Goal: Information Seeking & Learning: Learn about a topic

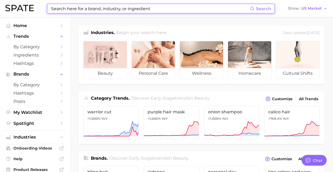
click at [135, 9] on input at bounding box center [150, 8] width 199 height 9
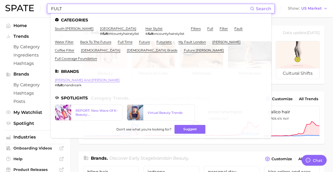
type input "FULT"
click at [69, 78] on link "fulton and roark" at bounding box center [87, 80] width 65 height 4
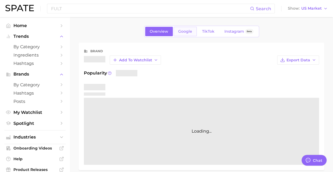
type textarea "x"
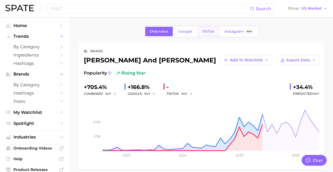
click at [211, 32] on span "TikTok" at bounding box center [208, 31] width 12 height 5
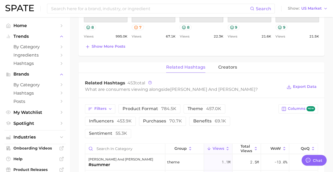
scroll to position [368, 0]
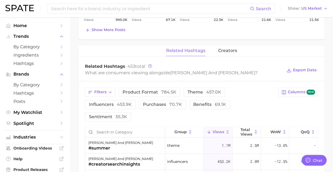
click at [221, 127] on button "Views" at bounding box center [218, 132] width 28 height 10
click at [244, 128] on span "Total Views" at bounding box center [246, 132] width 12 height 9
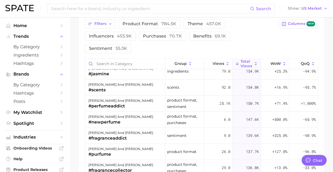
scroll to position [1231, 0]
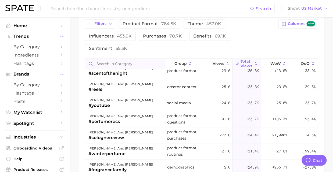
click at [131, 59] on input "Search in category" at bounding box center [125, 64] width 80 height 10
type input "CALL"
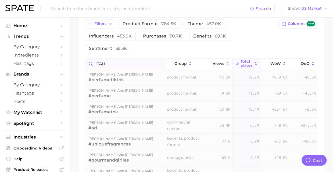
scroll to position [389, 0]
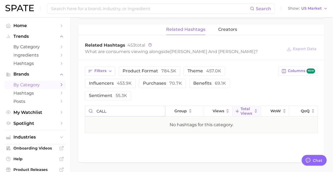
drag, startPoint x: 127, startPoint y: 97, endPoint x: 59, endPoint y: 82, distance: 69.9
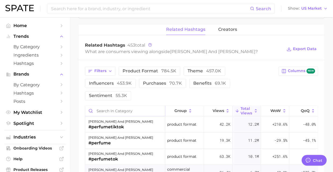
scroll to position [436, 0]
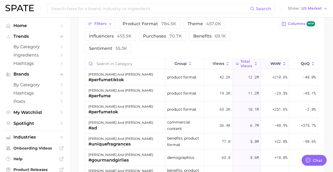
click at [278, 59] on button "WoW" at bounding box center [275, 64] width 28 height 10
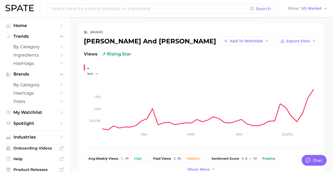
scroll to position [0, 0]
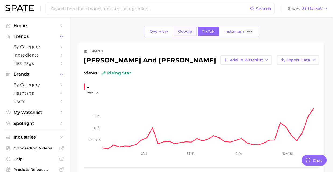
click at [188, 30] on span "Google" at bounding box center [185, 31] width 14 height 5
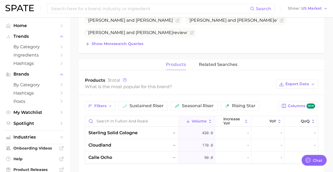
scroll to position [244, 0]
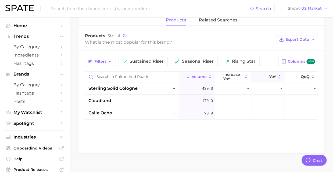
click at [266, 75] on icon at bounding box center [266, 77] width 5 height 5
click at [201, 95] on div "90.0" at bounding box center [197, 101] width 36 height 12
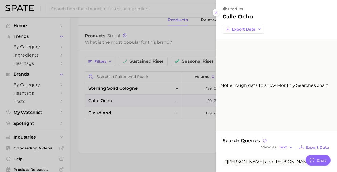
click at [201, 92] on div at bounding box center [168, 86] width 337 height 172
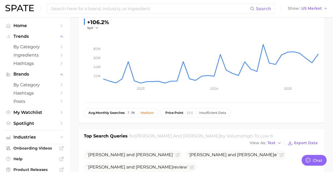
scroll to position [0, 0]
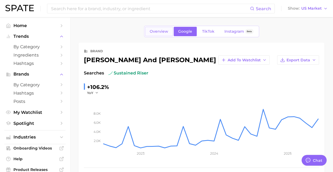
click at [164, 28] on link "Overview" at bounding box center [159, 31] width 28 height 9
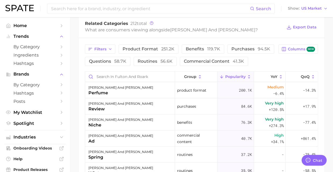
scroll to position [235, 0]
click at [271, 77] on span "YoY" at bounding box center [274, 77] width 7 height 4
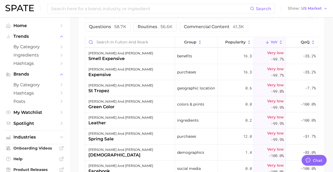
scroll to position [973, 0]
